Goal: Find specific page/section: Find specific page/section

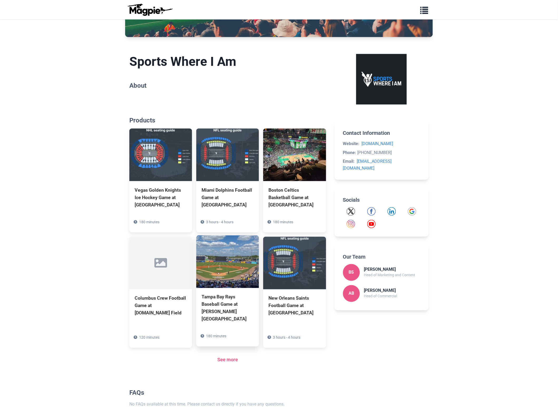
scroll to position [131, 0]
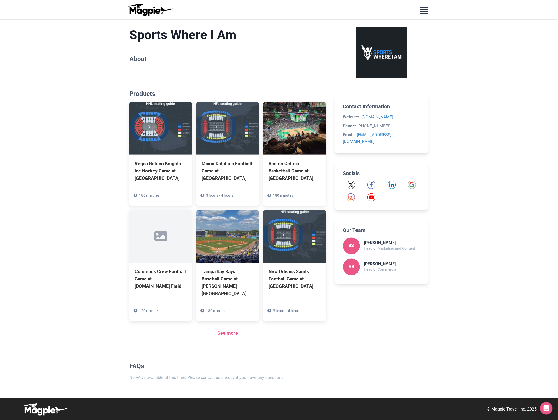
click at [232, 332] on link "See more" at bounding box center [227, 334] width 21 height 6
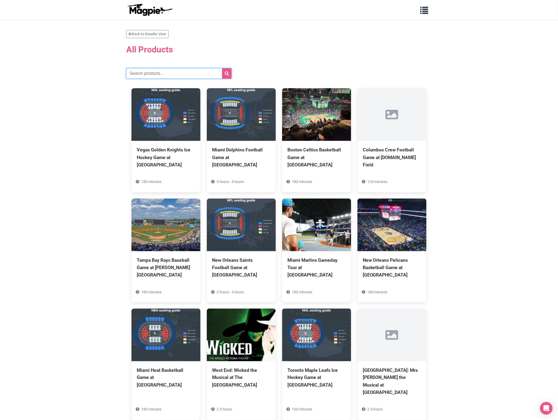
click at [165, 74] on input "text" at bounding box center [178, 73] width 105 height 11
paste input "[GEOGRAPHIC_DATA]"
type input "Oakland"
click at [226, 71] on icon "submit" at bounding box center [227, 73] width 4 height 4
